Goal: Information Seeking & Learning: Learn about a topic

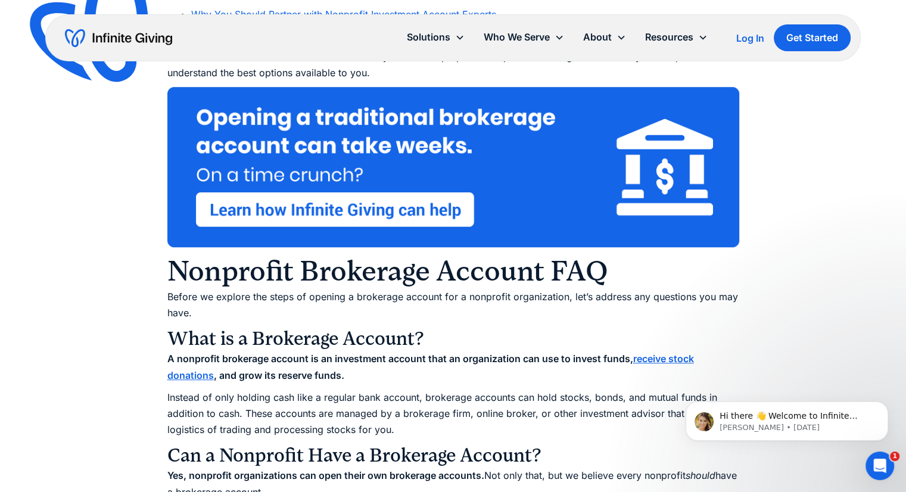
scroll to position [834, 0]
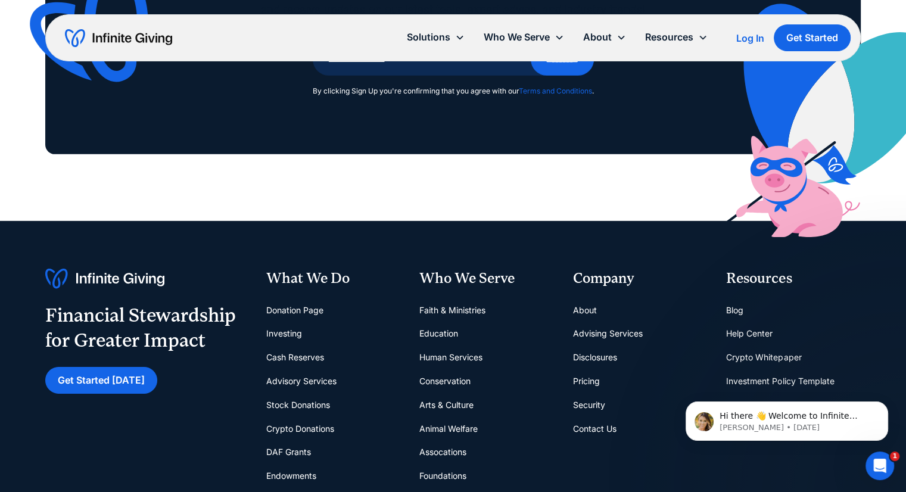
scroll to position [8317, 0]
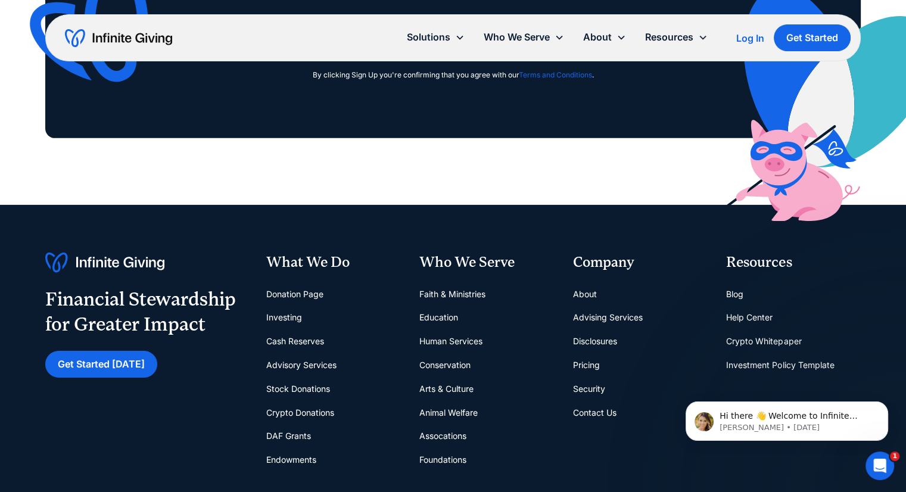
click at [288, 439] on link "DAF Grants" at bounding box center [288, 436] width 45 height 24
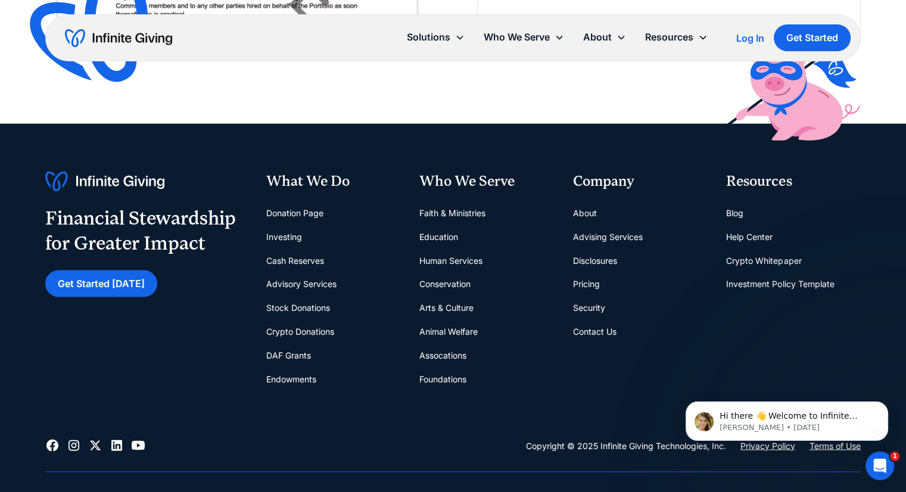
scroll to position [2502, 0]
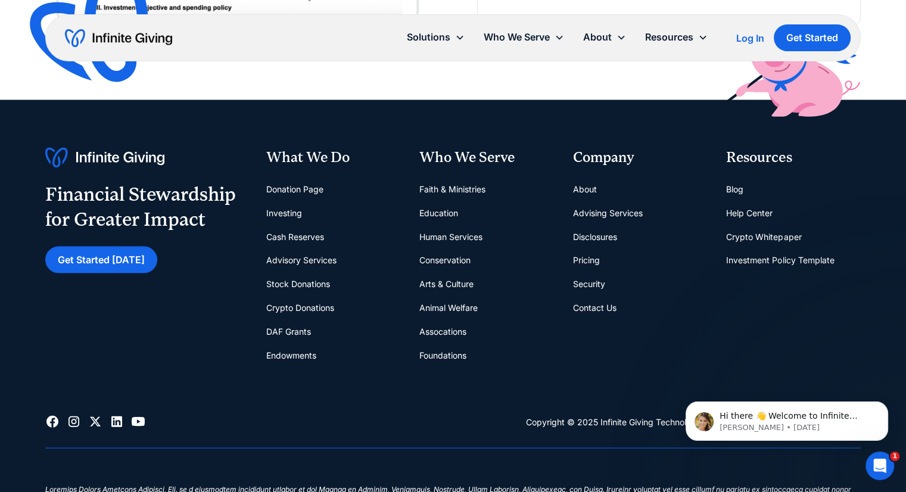
click at [589, 260] on link "Pricing" at bounding box center [586, 260] width 27 height 24
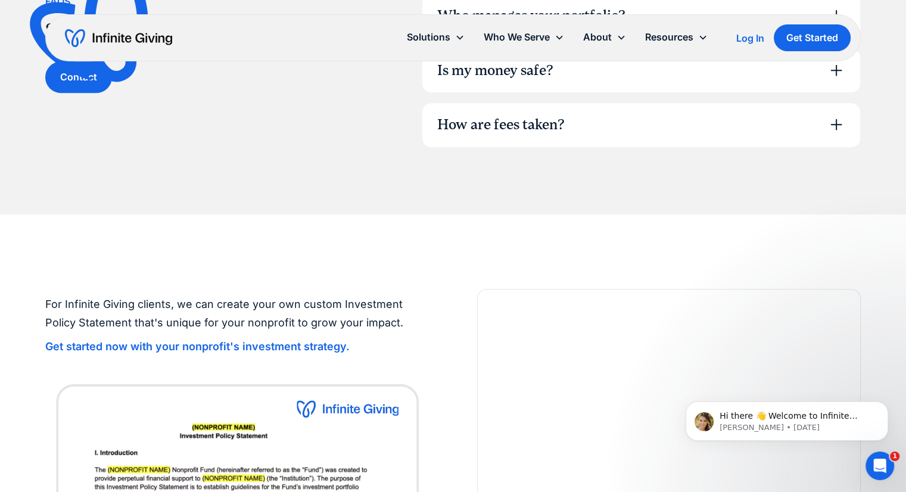
scroll to position [977, 0]
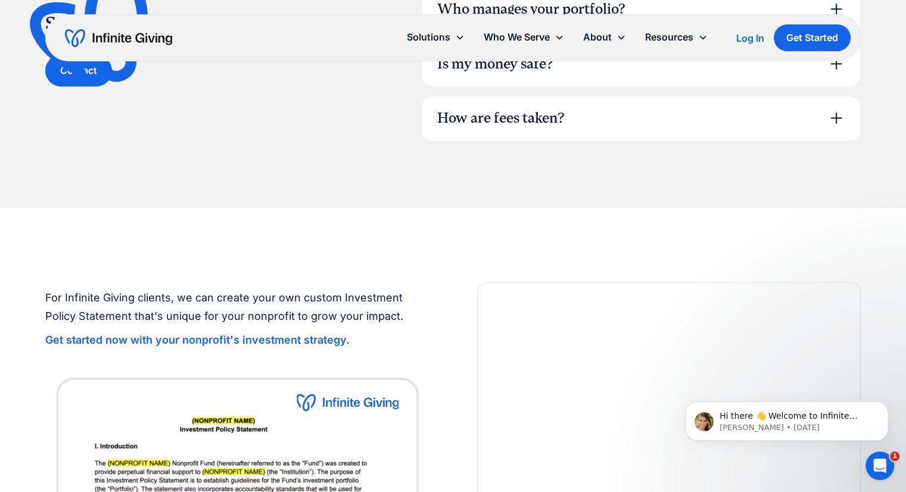
click at [825, 112] on div "How are fees taken?" at bounding box center [641, 119] width 438 height 44
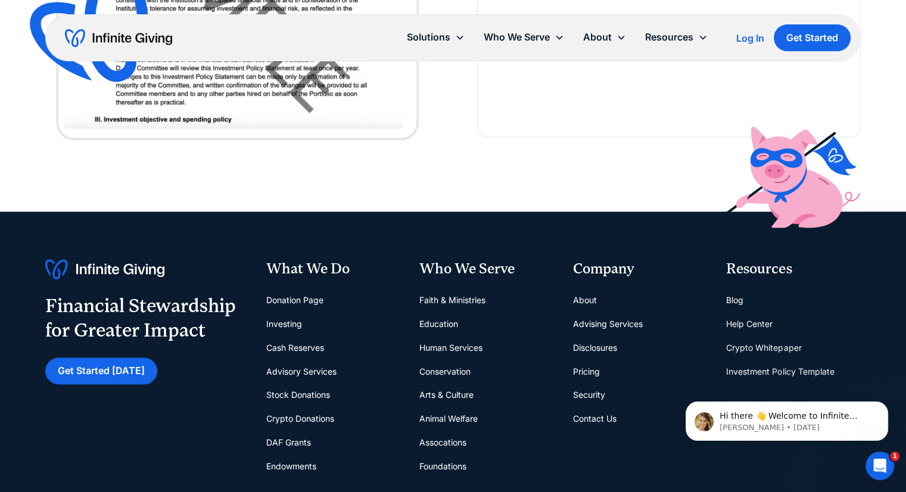
scroll to position [1716, 0]
